Goal: Task Accomplishment & Management: Use online tool/utility

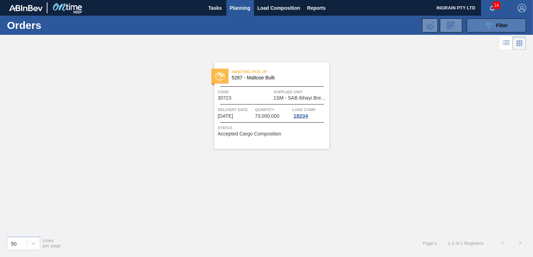
click at [499, 24] on span "Filter" at bounding box center [502, 26] width 12 height 6
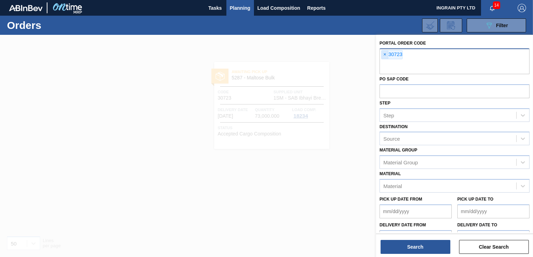
click at [383, 52] on span "×" at bounding box center [385, 55] width 7 height 8
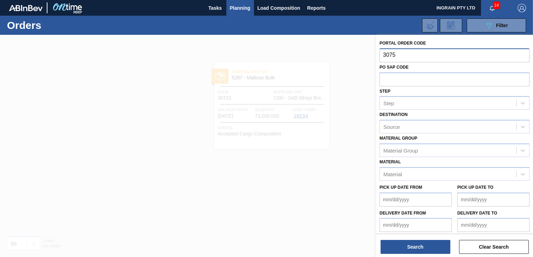
type input "30759"
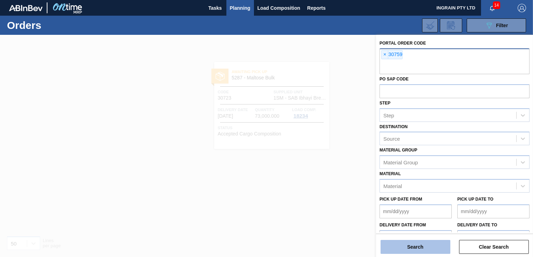
click at [410, 249] on button "Search" at bounding box center [416, 247] width 70 height 14
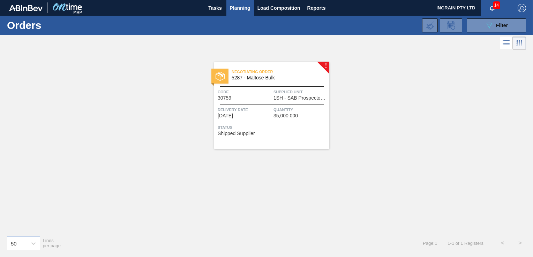
click at [303, 96] on span "1SH - SAB Prospecton Brewery" at bounding box center [301, 98] width 54 height 5
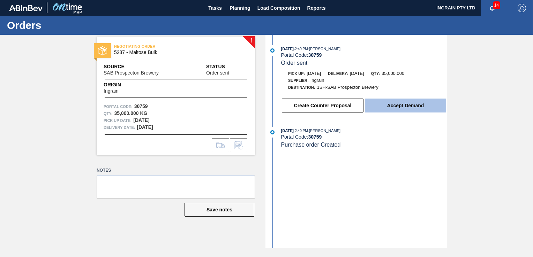
click at [413, 109] on button "Accept Demand" at bounding box center [405, 106] width 81 height 14
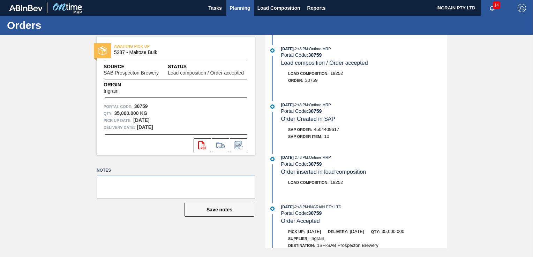
click at [244, 5] on span "Planning" at bounding box center [240, 8] width 21 height 8
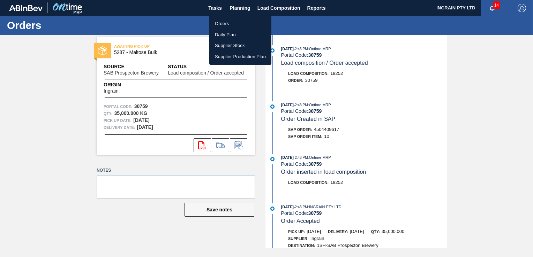
click at [221, 23] on li "Orders" at bounding box center [240, 23] width 62 height 11
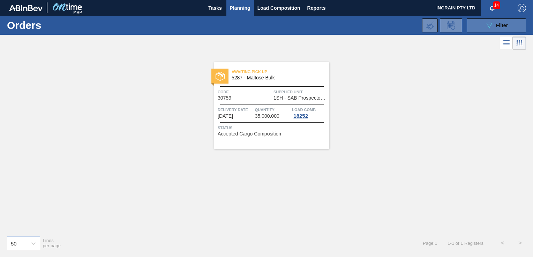
click at [486, 24] on icon "089F7B8B-B2A5-4AFE-B5C0-19BA573D28AC" at bounding box center [489, 25] width 8 height 8
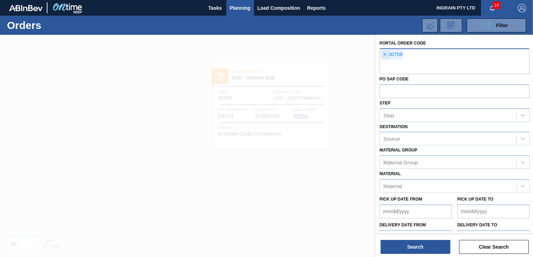
click at [385, 54] on span "×" at bounding box center [385, 55] width 7 height 8
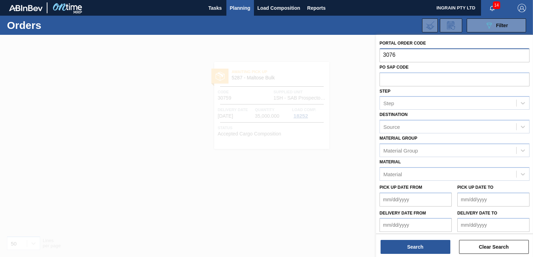
type input "30760"
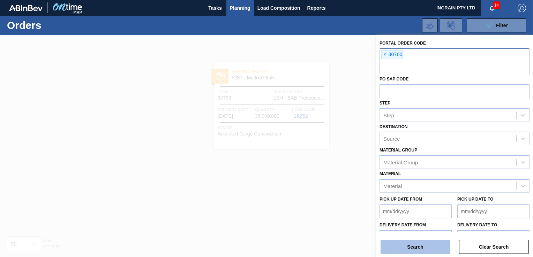
click at [420, 248] on button "Search" at bounding box center [416, 247] width 70 height 14
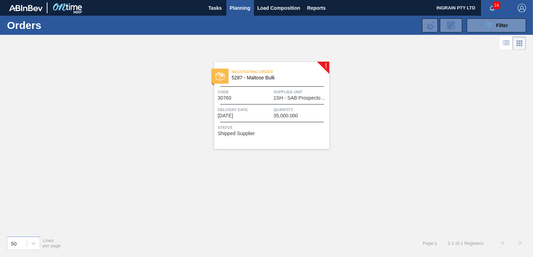
click at [285, 106] on span "Quantity" at bounding box center [301, 109] width 54 height 7
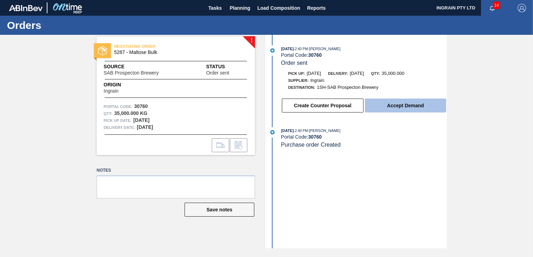
click at [404, 108] on button "Accept Demand" at bounding box center [405, 106] width 81 height 14
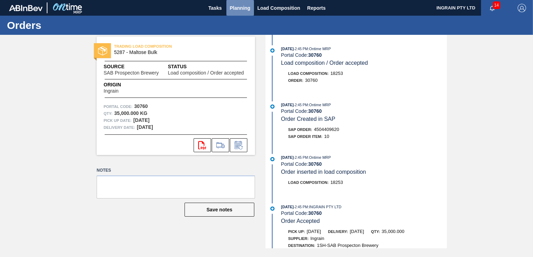
click at [248, 8] on span "Planning" at bounding box center [240, 8] width 21 height 8
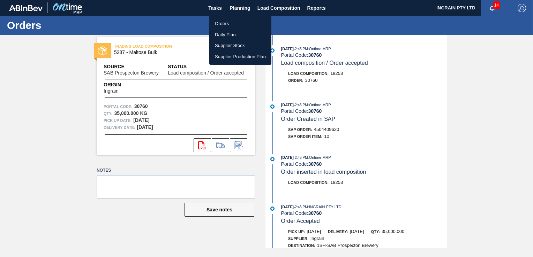
click at [225, 20] on li "Orders" at bounding box center [240, 23] width 62 height 11
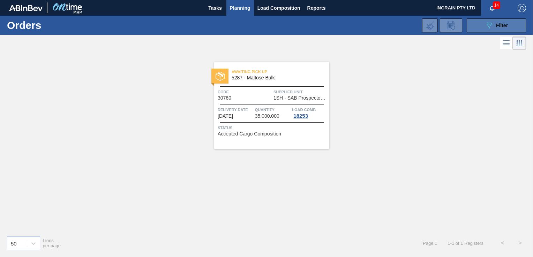
click at [487, 25] on icon "089F7B8B-B2A5-4AFE-B5C0-19BA573D28AC" at bounding box center [489, 25] width 8 height 8
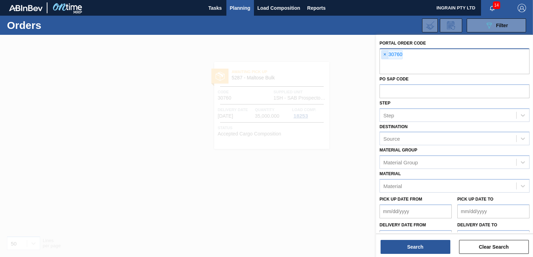
click at [384, 56] on span "×" at bounding box center [385, 55] width 7 height 8
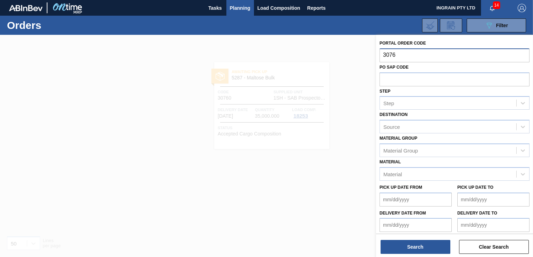
type input "30761"
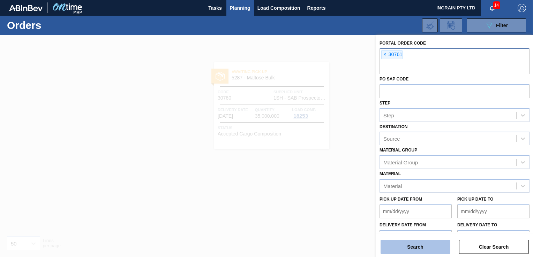
click at [421, 244] on button "Search" at bounding box center [416, 247] width 70 height 14
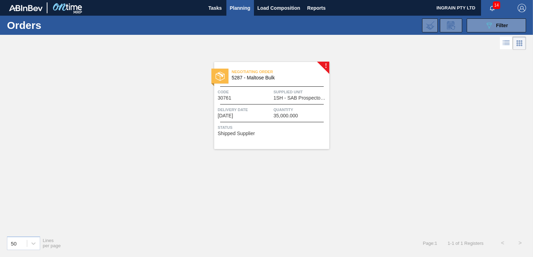
click at [302, 89] on span "Supplied Unit" at bounding box center [301, 92] width 54 height 7
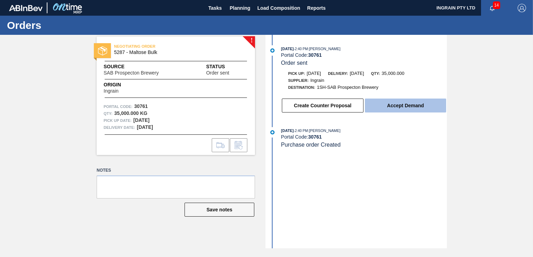
click at [412, 102] on button "Accept Demand" at bounding box center [405, 106] width 81 height 14
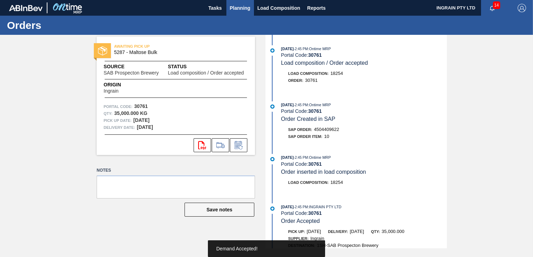
click at [237, 6] on span "Planning" at bounding box center [240, 8] width 21 height 8
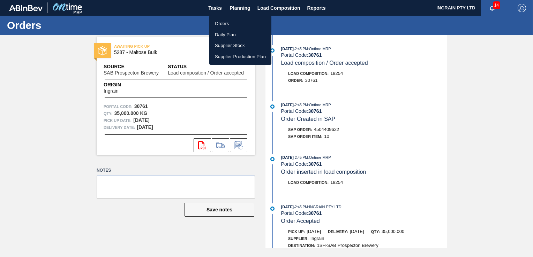
click at [233, 22] on li "Orders" at bounding box center [240, 23] width 62 height 11
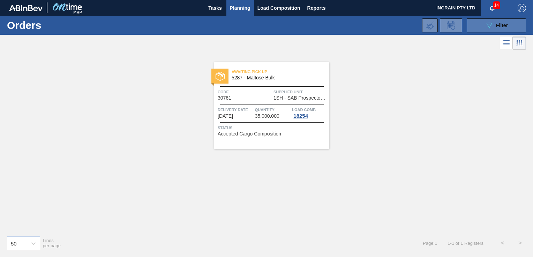
click at [510, 22] on button "089F7B8B-B2A5-4AFE-B5C0-19BA573D28AC Filter" at bounding box center [496, 25] width 59 height 14
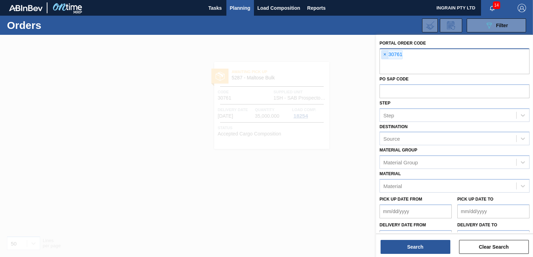
click at [383, 54] on span "×" at bounding box center [385, 55] width 7 height 8
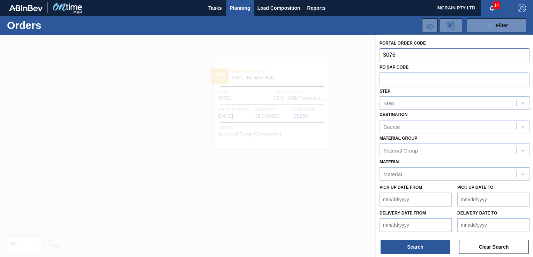
type input "30762"
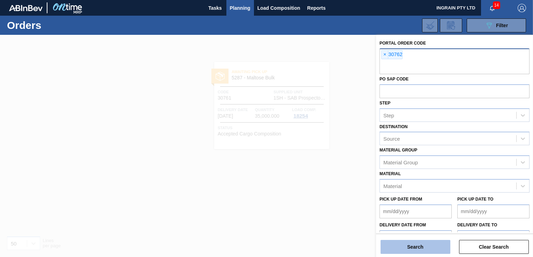
click at [420, 246] on button "Search" at bounding box center [416, 247] width 70 height 14
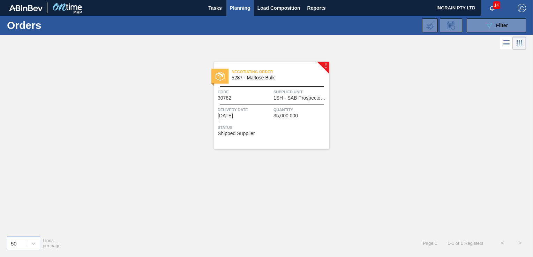
click at [294, 94] on span "Supplied Unit" at bounding box center [301, 92] width 54 height 7
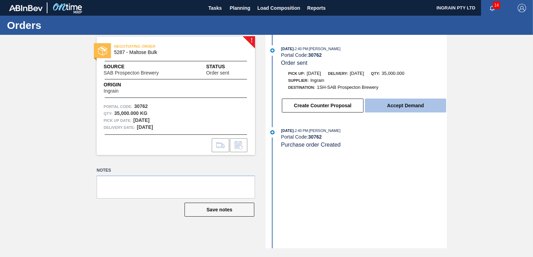
click at [400, 102] on button "Accept Demand" at bounding box center [405, 106] width 81 height 14
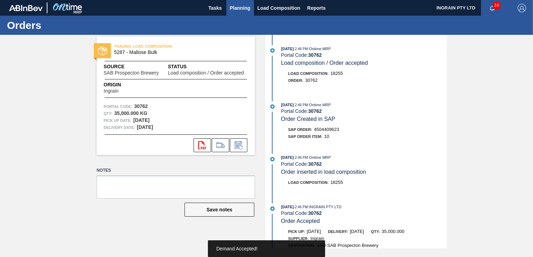
click at [246, 9] on span "Planning" at bounding box center [240, 8] width 21 height 8
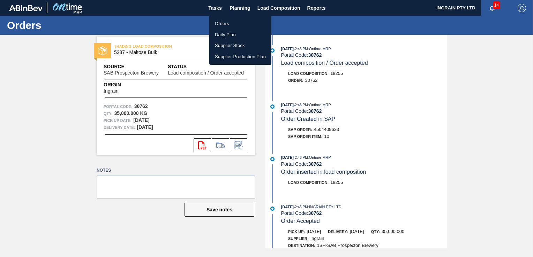
click at [228, 23] on li "Orders" at bounding box center [240, 23] width 62 height 11
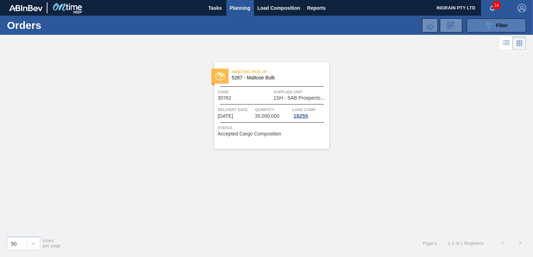
click at [488, 24] on icon "089F7B8B-B2A5-4AFE-B5C0-19BA573D28AC" at bounding box center [489, 25] width 8 height 8
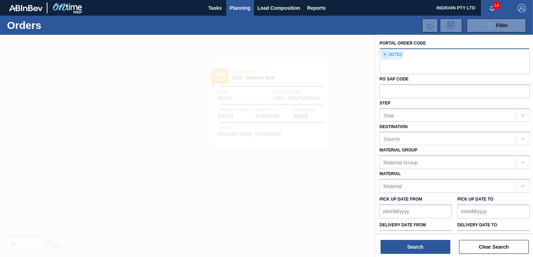
click at [383, 55] on span "×" at bounding box center [385, 55] width 7 height 8
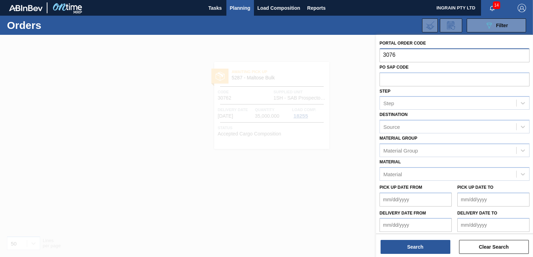
type input "30763"
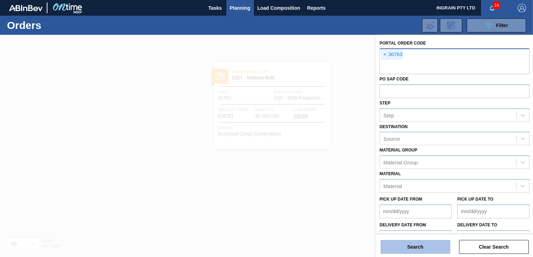
click at [425, 248] on button "Search" at bounding box center [416, 247] width 70 height 14
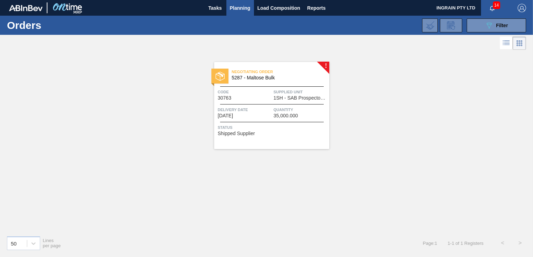
click at [294, 97] on span "1SH - SAB Prospecton Brewery" at bounding box center [301, 98] width 54 height 5
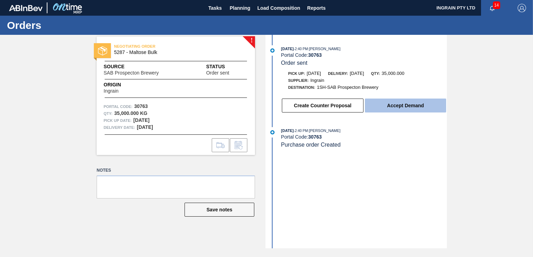
click at [394, 106] on button "Accept Demand" at bounding box center [405, 106] width 81 height 14
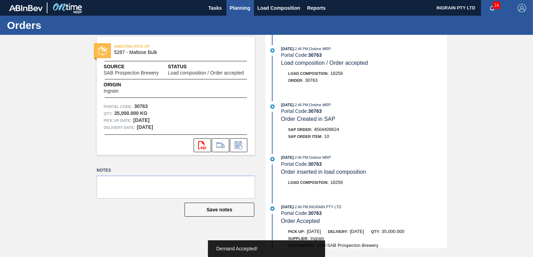
click at [240, 8] on span "Planning" at bounding box center [240, 8] width 21 height 8
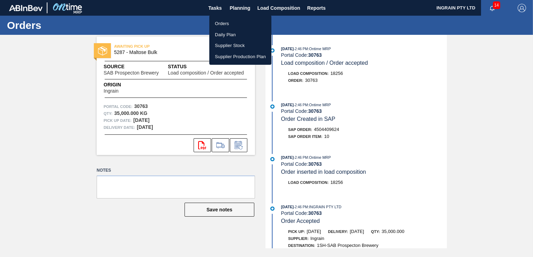
click at [227, 21] on li "Orders" at bounding box center [240, 23] width 62 height 11
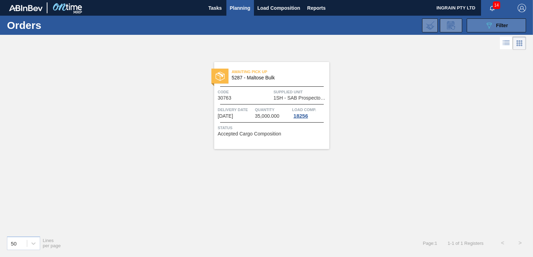
click at [479, 23] on button "089F7B8B-B2A5-4AFE-B5C0-19BA573D28AC Filter" at bounding box center [496, 25] width 59 height 14
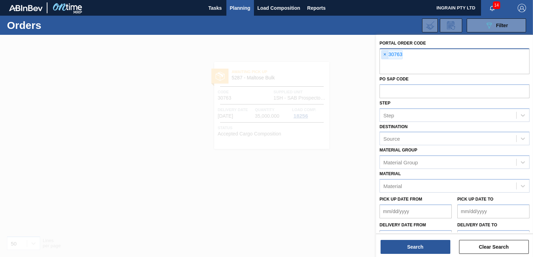
click at [386, 54] on span "×" at bounding box center [385, 55] width 7 height 8
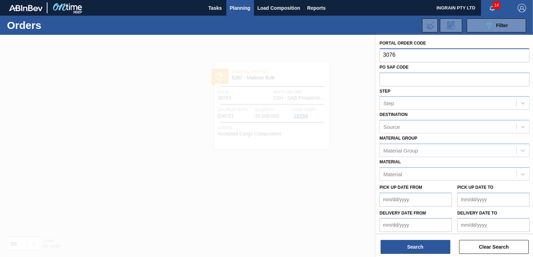
type input "30764"
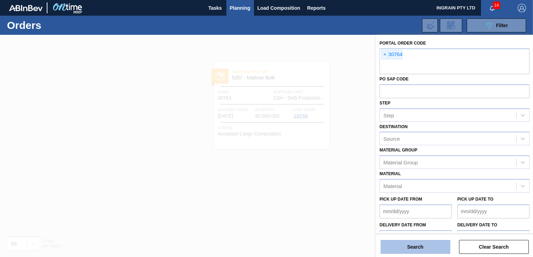
click at [427, 248] on button "Search" at bounding box center [416, 247] width 70 height 14
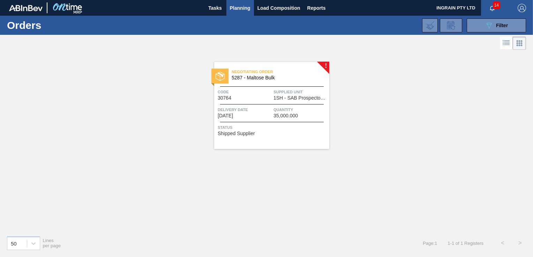
click at [283, 96] on span "1SH - SAB Prospecton Brewery" at bounding box center [301, 98] width 54 height 5
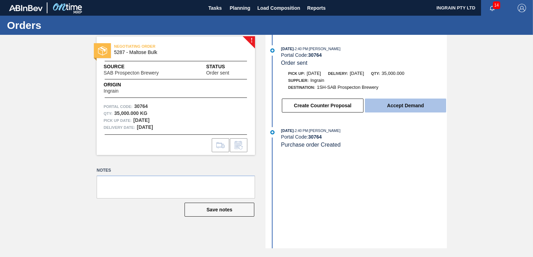
click at [418, 106] on button "Accept Demand" at bounding box center [405, 106] width 81 height 14
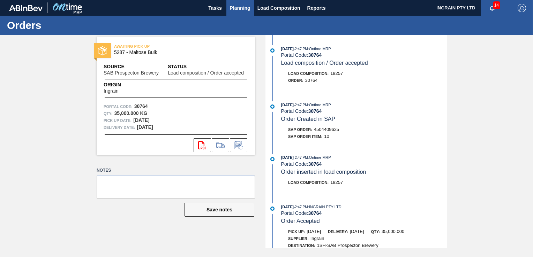
click at [241, 9] on span "Planning" at bounding box center [240, 8] width 21 height 8
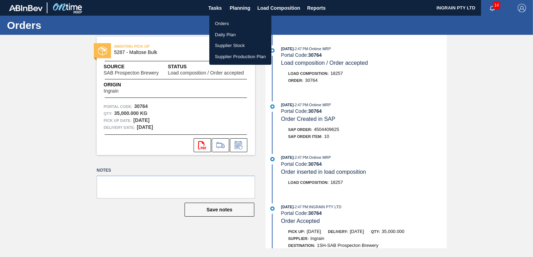
click at [224, 23] on li "Orders" at bounding box center [240, 23] width 62 height 11
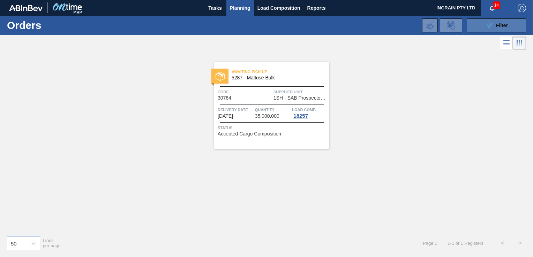
click at [489, 26] on icon "089F7B8B-B2A5-4AFE-B5C0-19BA573D28AC" at bounding box center [489, 25] width 8 height 8
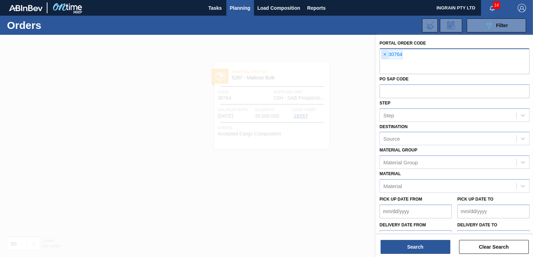
click at [384, 55] on span "×" at bounding box center [385, 55] width 7 height 8
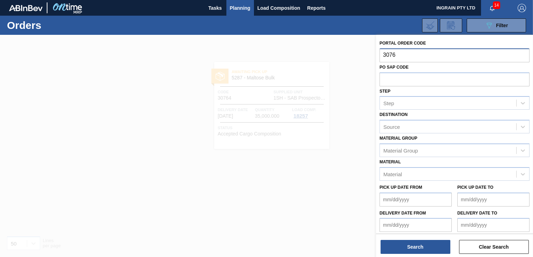
type input "30766"
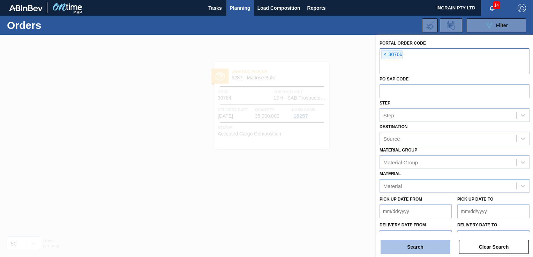
click at [420, 245] on button "Search" at bounding box center [416, 247] width 70 height 14
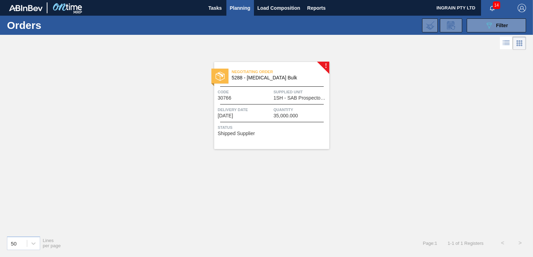
click at [311, 100] on span "1SH - SAB Prospecton Brewery" at bounding box center [301, 98] width 54 height 5
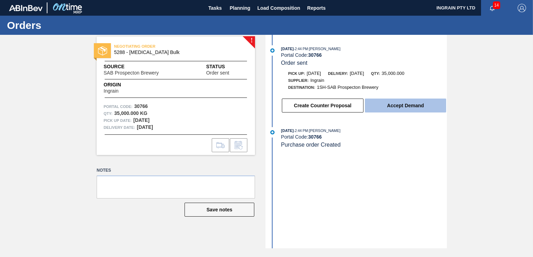
click at [411, 105] on button "Accept Demand" at bounding box center [405, 106] width 81 height 14
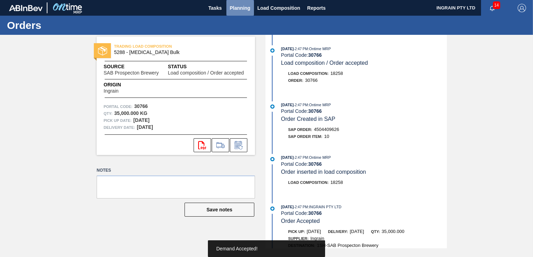
click at [244, 10] on span "Planning" at bounding box center [240, 8] width 21 height 8
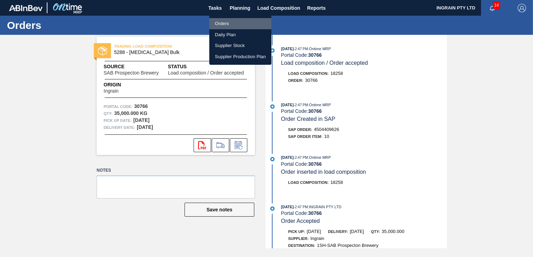
click at [227, 23] on li "Orders" at bounding box center [240, 23] width 62 height 11
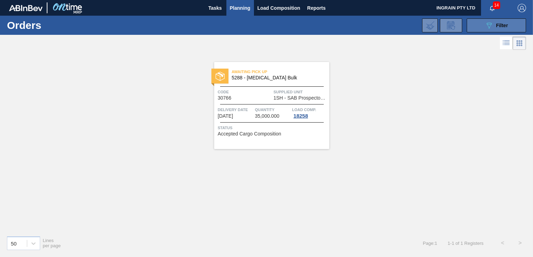
click at [489, 23] on icon "089F7B8B-B2A5-4AFE-B5C0-19BA573D28AC" at bounding box center [489, 25] width 8 height 8
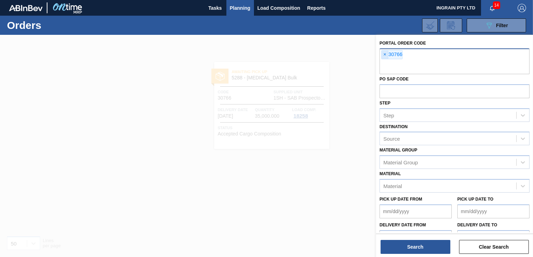
click at [384, 56] on span "×" at bounding box center [385, 55] width 7 height 8
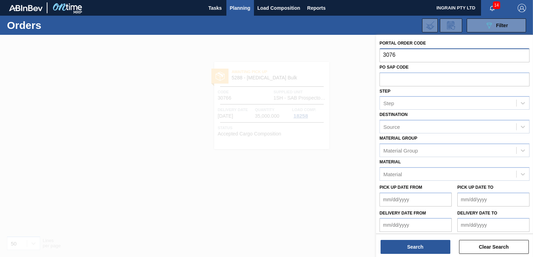
type input "30767"
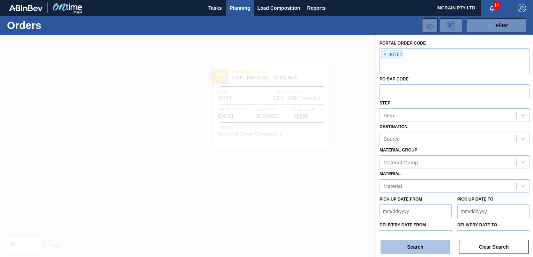
click at [418, 245] on button "Search" at bounding box center [416, 247] width 70 height 14
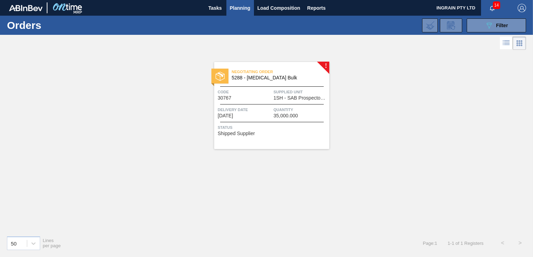
click at [279, 93] on span "Supplied Unit" at bounding box center [301, 92] width 54 height 7
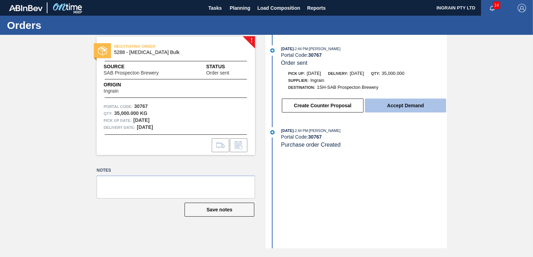
click at [425, 109] on button "Accept Demand" at bounding box center [405, 106] width 81 height 14
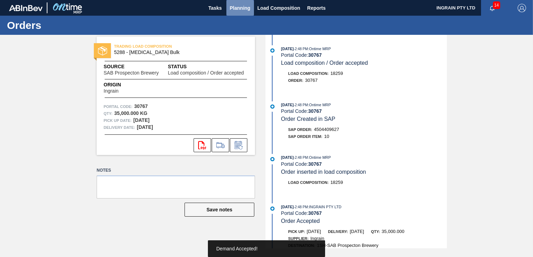
click at [246, 7] on span "Planning" at bounding box center [240, 8] width 21 height 8
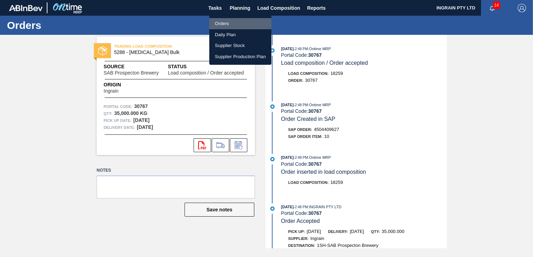
click at [224, 23] on li "Orders" at bounding box center [240, 23] width 62 height 11
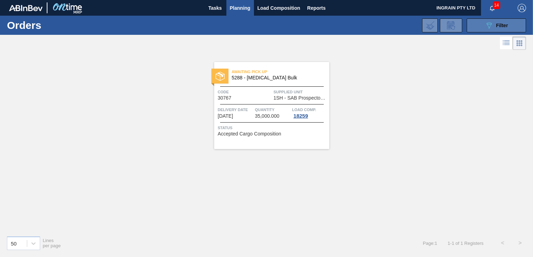
click at [514, 26] on button "089F7B8B-B2A5-4AFE-B5C0-19BA573D28AC Filter" at bounding box center [496, 25] width 59 height 14
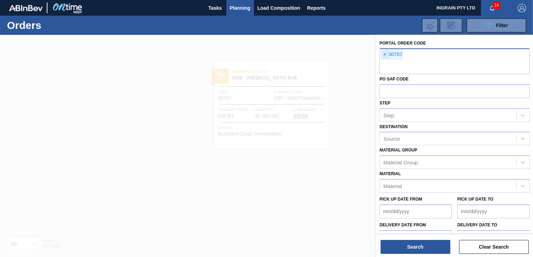
click at [384, 55] on span "×" at bounding box center [385, 55] width 7 height 8
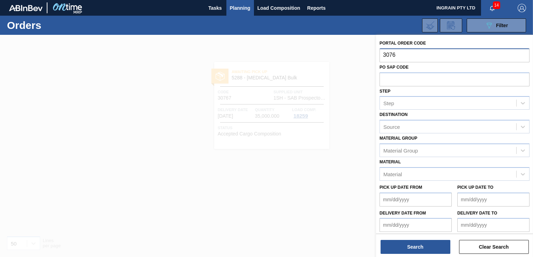
type input "30768"
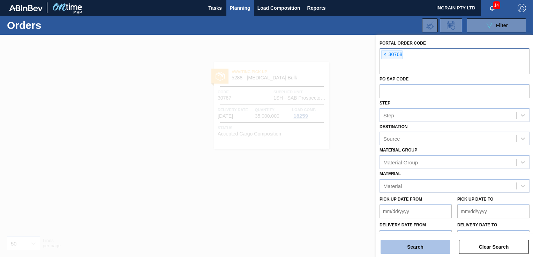
click at [421, 250] on button "Search" at bounding box center [416, 247] width 70 height 14
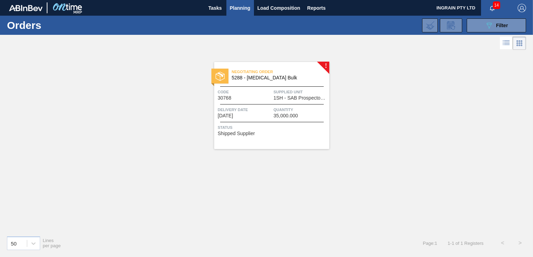
click at [303, 97] on span "1SH - SAB Prospecton Brewery" at bounding box center [301, 98] width 54 height 5
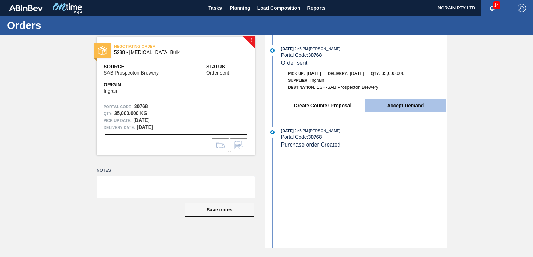
click at [410, 105] on button "Accept Demand" at bounding box center [405, 106] width 81 height 14
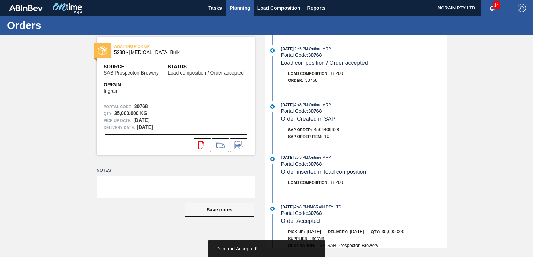
click at [242, 4] on span "Planning" at bounding box center [240, 8] width 21 height 8
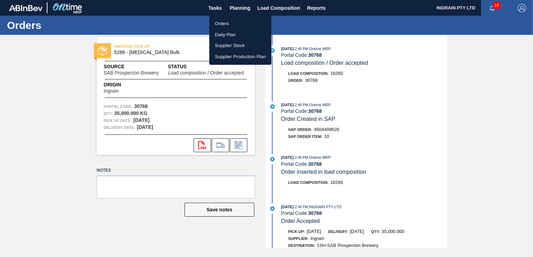
click at [222, 24] on li "Orders" at bounding box center [240, 23] width 62 height 11
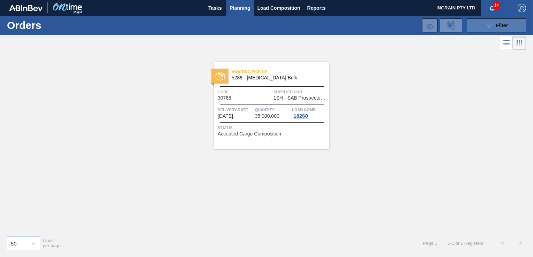
click at [483, 21] on button "089F7B8B-B2A5-4AFE-B5C0-19BA573D28AC Filter" at bounding box center [496, 25] width 59 height 14
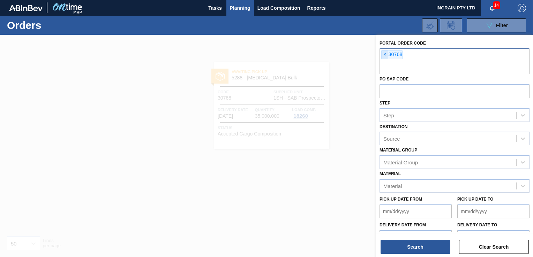
click at [384, 57] on span "×" at bounding box center [385, 55] width 7 height 8
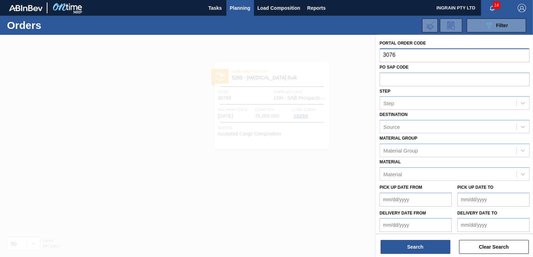
type input "30769"
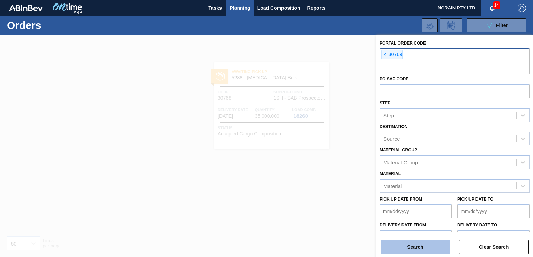
click at [419, 249] on button "Search" at bounding box center [416, 247] width 70 height 14
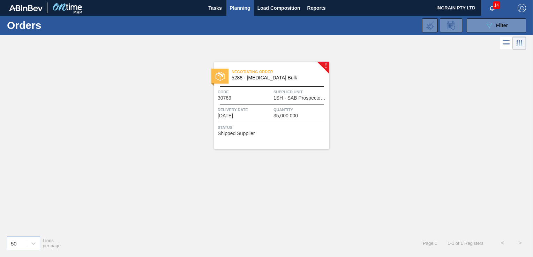
click at [294, 97] on span "1SH - SAB Prospecton Brewery" at bounding box center [301, 98] width 54 height 5
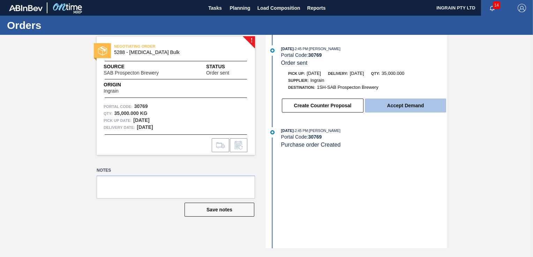
click at [396, 108] on button "Accept Demand" at bounding box center [405, 106] width 81 height 14
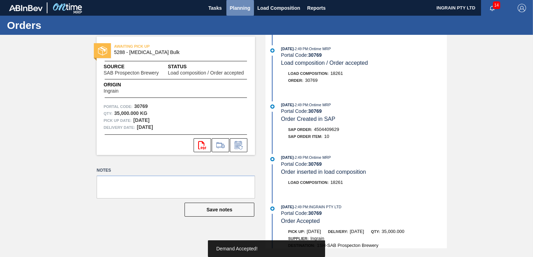
click at [241, 6] on span "Planning" at bounding box center [240, 8] width 21 height 8
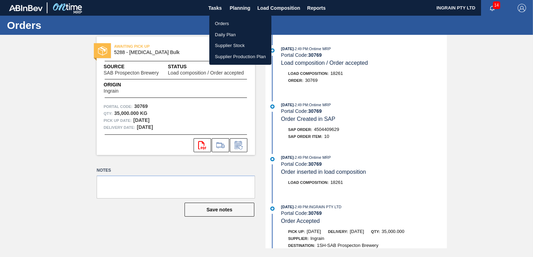
click at [220, 22] on li "Orders" at bounding box center [240, 23] width 62 height 11
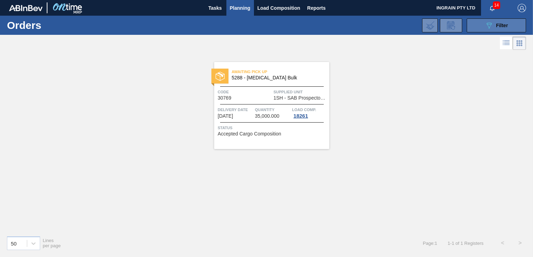
click at [500, 23] on span "Filter" at bounding box center [502, 26] width 12 height 6
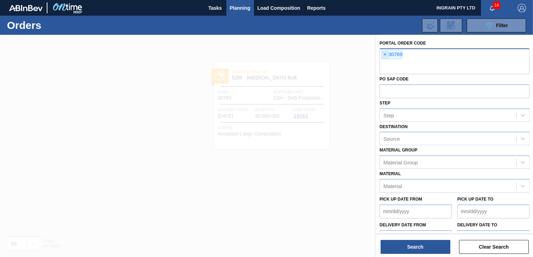
click at [383, 54] on span "×" at bounding box center [385, 55] width 7 height 8
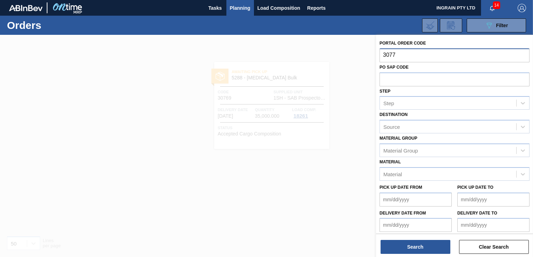
type input "30770"
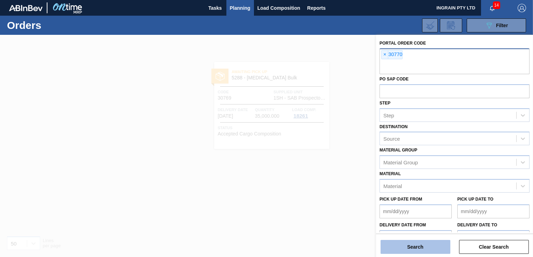
click at [423, 244] on button "Search" at bounding box center [416, 247] width 70 height 14
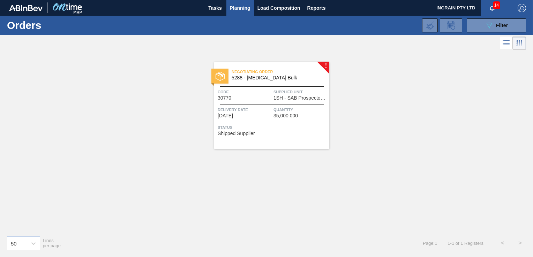
click at [286, 101] on div "Negotiating Order 5288 - [MEDICAL_DATA] Bulk Code 30770 Supplied Unit 1SH - SAB…" at bounding box center [271, 105] width 115 height 87
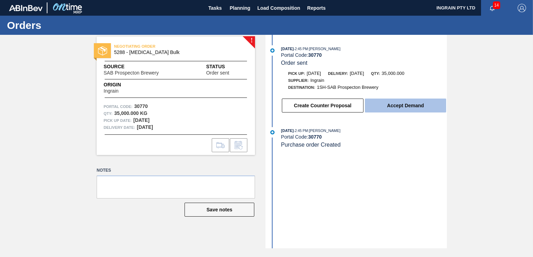
click at [409, 106] on button "Accept Demand" at bounding box center [405, 106] width 81 height 14
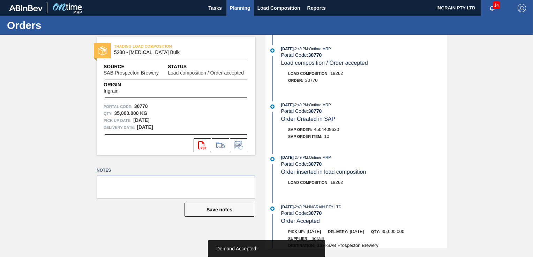
click at [239, 5] on span "Planning" at bounding box center [240, 8] width 21 height 8
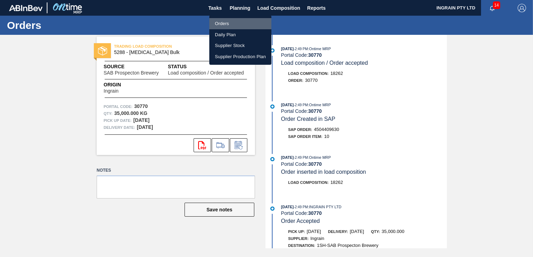
click at [224, 22] on li "Orders" at bounding box center [240, 23] width 62 height 11
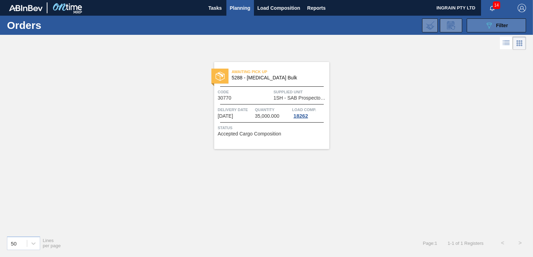
click at [485, 24] on icon "089F7B8B-B2A5-4AFE-B5C0-19BA573D28AC" at bounding box center [489, 25] width 8 height 8
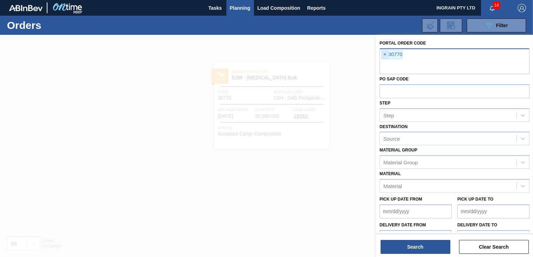
click at [384, 55] on span "×" at bounding box center [385, 55] width 7 height 8
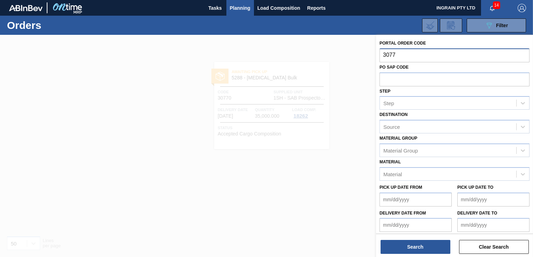
type input "30771"
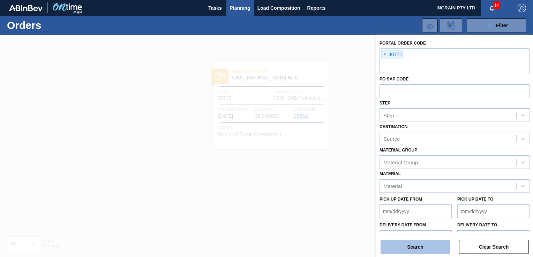
click at [425, 245] on button "Search" at bounding box center [416, 247] width 70 height 14
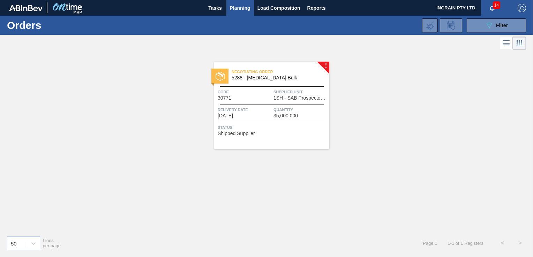
click at [298, 87] on div at bounding box center [272, 87] width 104 height 0
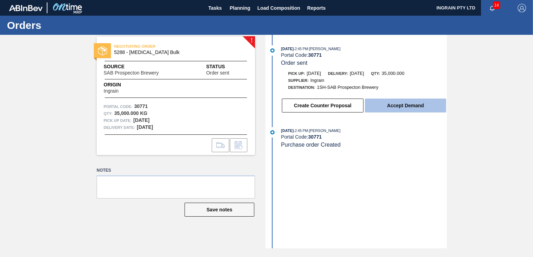
click at [415, 106] on button "Accept Demand" at bounding box center [405, 106] width 81 height 14
